Goal: Information Seeking & Learning: Learn about a topic

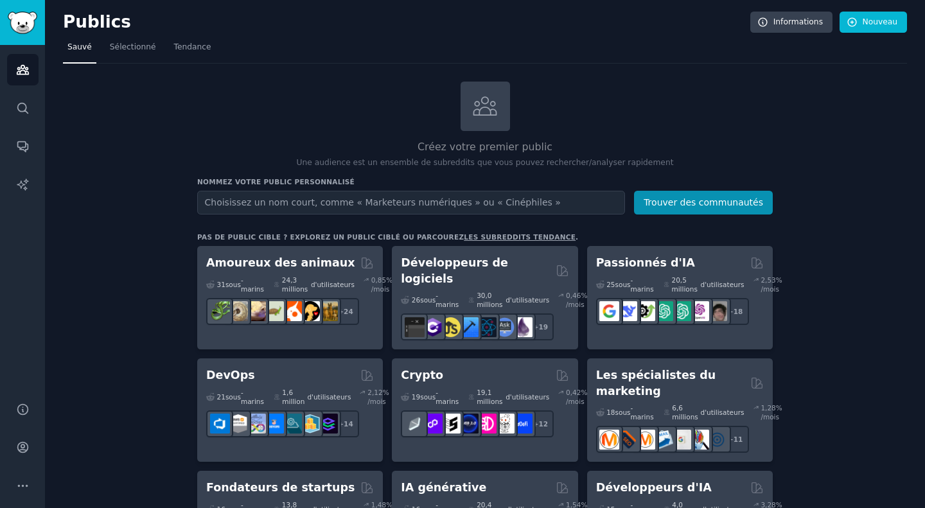
click at [338, 199] on input "text" at bounding box center [411, 203] width 428 height 24
type input "RH"
click at [634, 191] on button "Trouver des communautés" at bounding box center [703, 203] width 139 height 24
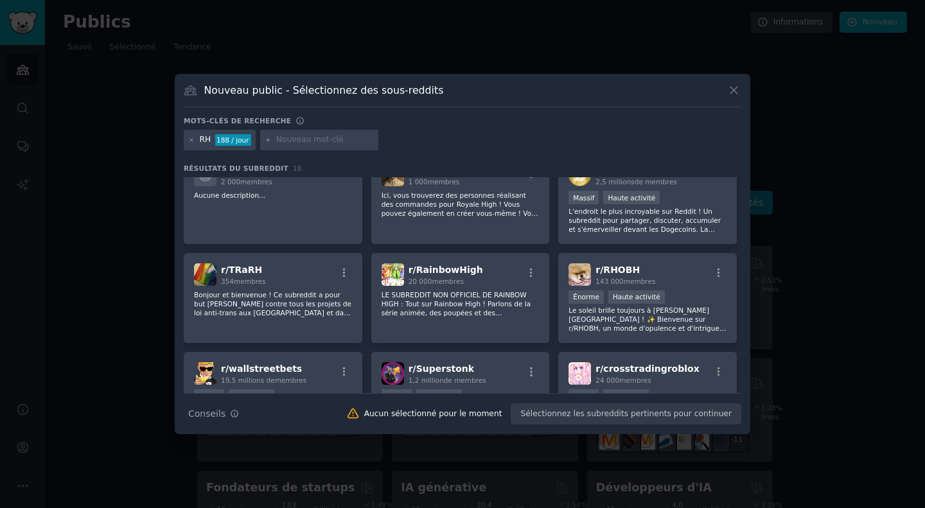
scroll to position [123, 0]
click at [191, 138] on icon at bounding box center [191, 140] width 7 height 7
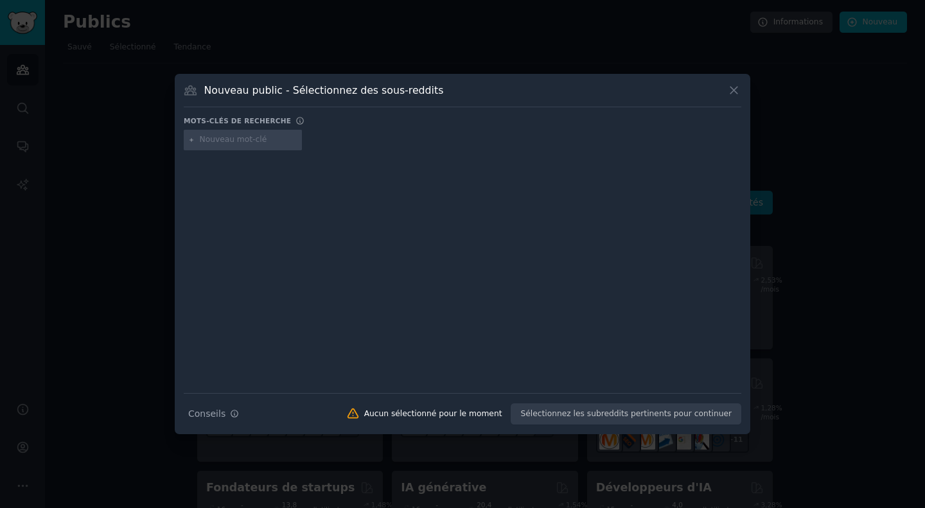
click at [220, 144] on input "text" at bounding box center [249, 140] width 98 height 12
type input "r"
type input "salarié"
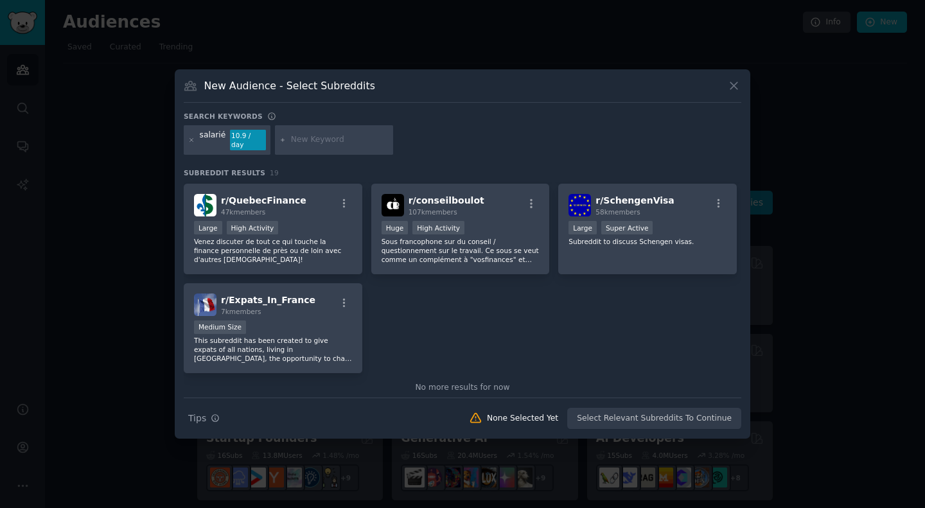
scroll to position [504, 0]
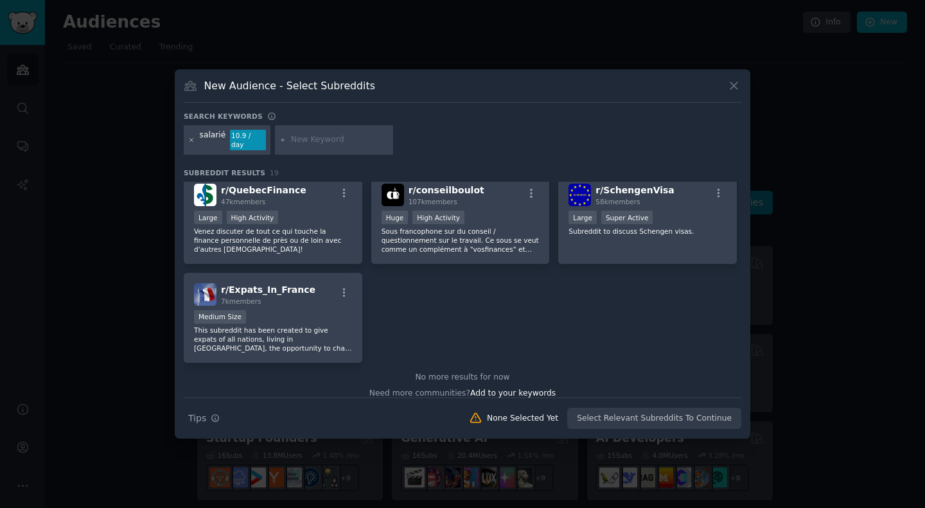
click at [190, 137] on icon at bounding box center [191, 140] width 7 height 7
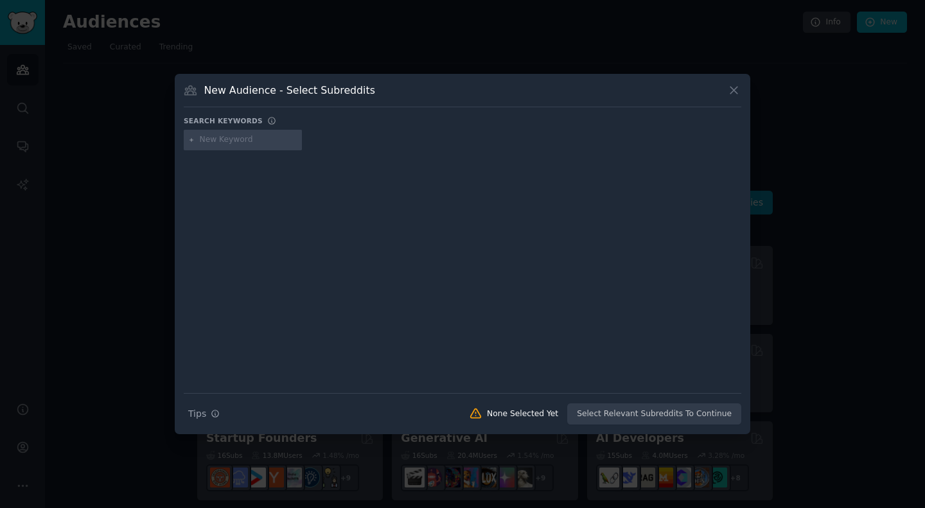
click at [212, 144] on input "text" at bounding box center [249, 140] width 98 height 12
type input "ressources humaines"
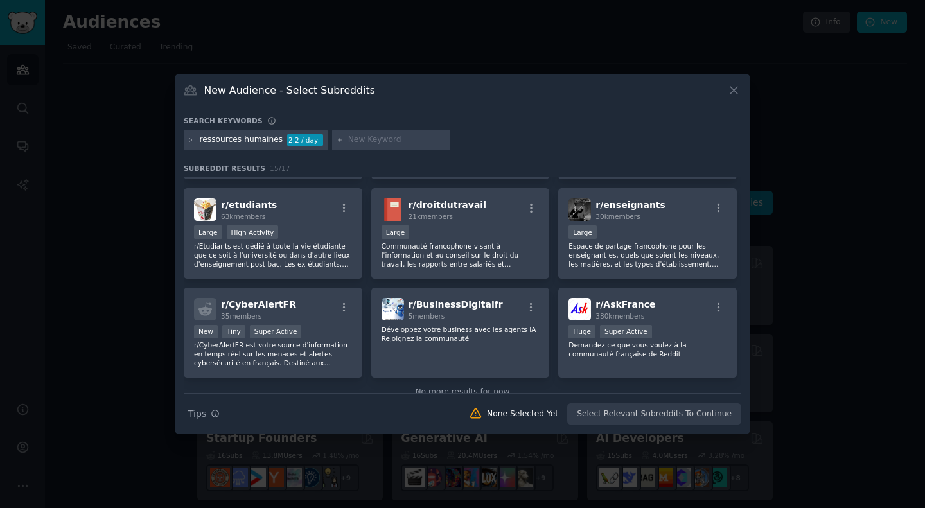
scroll to position [316, 0]
